Goal: Navigation & Orientation: Find specific page/section

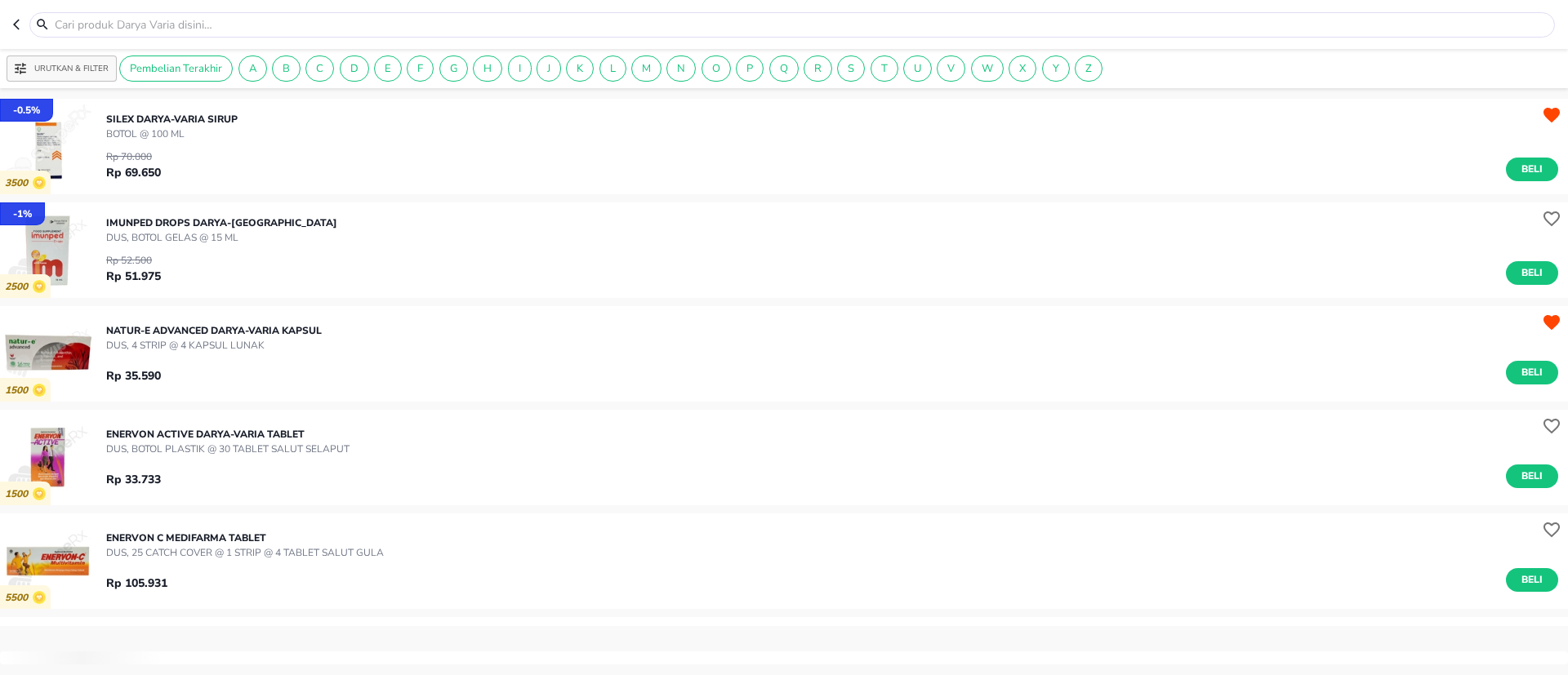
click at [19, 19] on icon "button" at bounding box center [19, 24] width 13 height 13
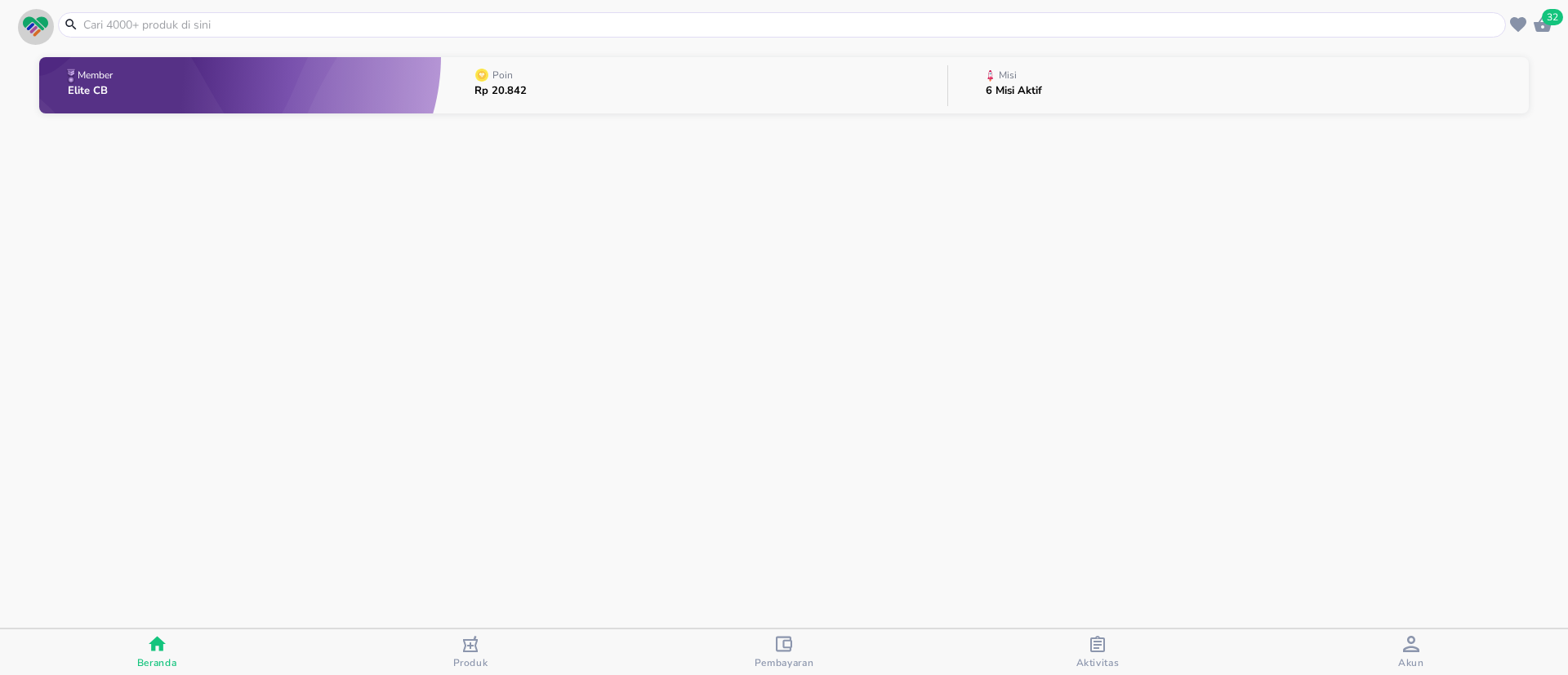
click at [50, 16] on span "button" at bounding box center [35, 27] width 37 height 22
